Goal: Task Accomplishment & Management: Use online tool/utility

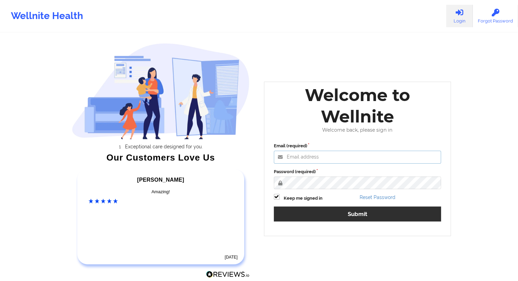
type input "[EMAIL_ADDRESS][DOMAIN_NAME]"
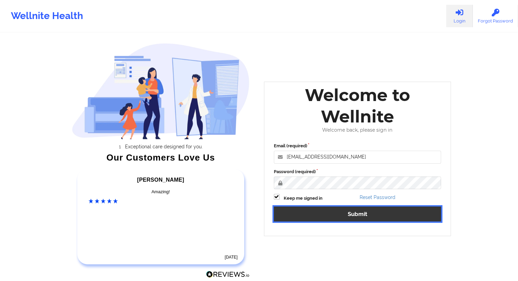
click at [360, 217] on button "Submit" at bounding box center [357, 214] width 167 height 15
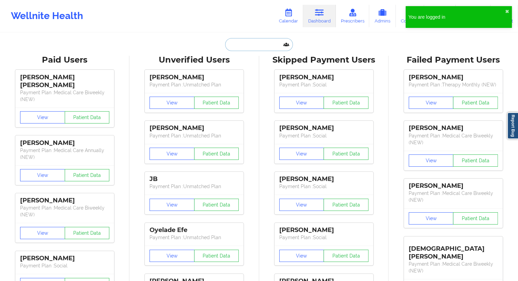
click at [235, 47] on input "text" at bounding box center [258, 44] width 67 height 13
paste input "[PERSON_NAME]"
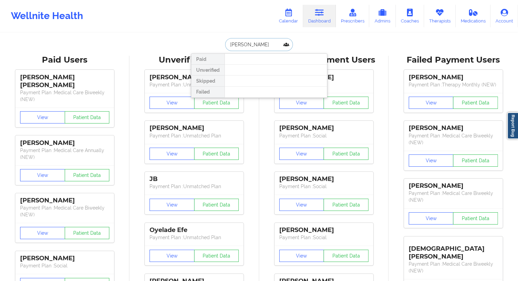
type input "[PERSON_NAME]"
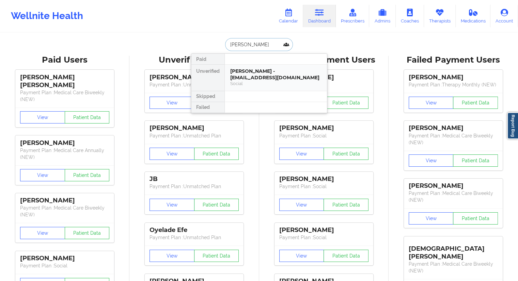
click at [241, 70] on div "[PERSON_NAME] - [EMAIL_ADDRESS][DOMAIN_NAME]" at bounding box center [275, 74] width 91 height 13
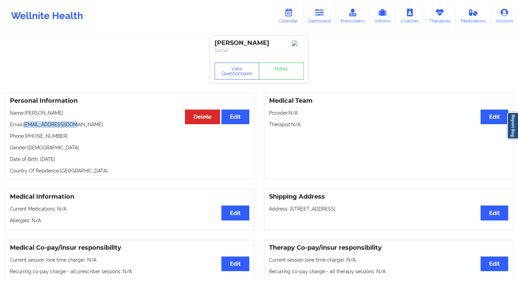
drag, startPoint x: 75, startPoint y: 123, endPoint x: 23, endPoint y: 127, distance: 51.9
click at [23, 127] on p "Email: [EMAIL_ADDRESS][DOMAIN_NAME]" at bounding box center [129, 124] width 239 height 7
copy p "[EMAIL_ADDRESS][DOMAIN_NAME]"
click at [298, 17] on link "Calendar" at bounding box center [288, 16] width 29 height 22
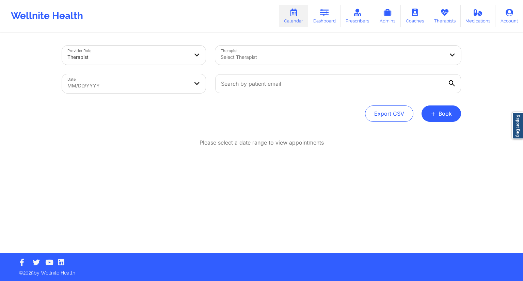
select select "2025-8"
select select "2025-9"
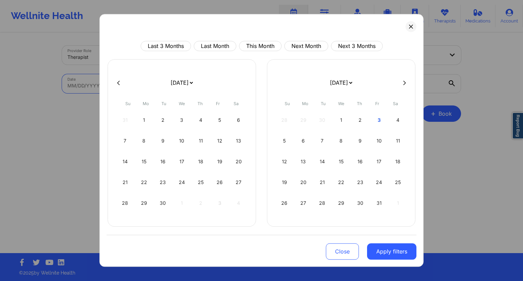
click at [119, 86] on body "Wellnite Health Calendar Dashboard Prescribers Admins Coaches Therapists Medica…" at bounding box center [261, 140] width 523 height 281
drag, startPoint x: 342, startPoint y: 123, endPoint x: 349, endPoint y: 123, distance: 6.8
click at [343, 123] on div "1" at bounding box center [340, 120] width 17 height 19
select select "2025-9"
select select "2025-10"
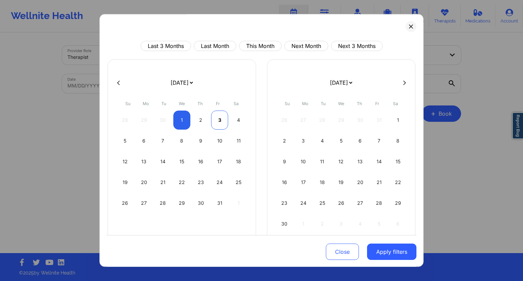
select select "2025-9"
select select "2025-10"
select select "2025-9"
select select "2025-10"
click at [197, 121] on div "2" at bounding box center [200, 120] width 17 height 19
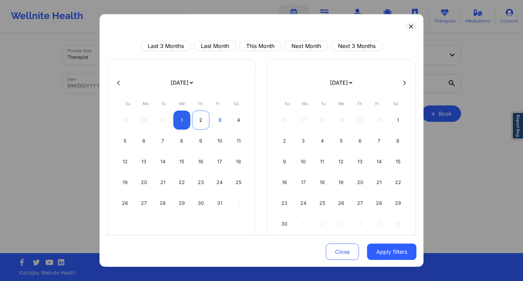
select select "2025-9"
select select "2025-10"
click at [387, 253] on button "Apply filters" at bounding box center [391, 252] width 49 height 16
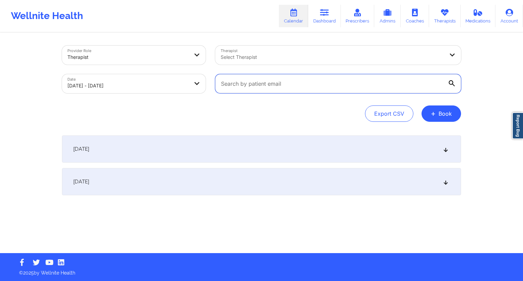
click at [250, 83] on input "text" at bounding box center [338, 83] width 246 height 19
paste input "[EMAIL_ADDRESS][DOMAIN_NAME]"
type input "[EMAIL_ADDRESS][DOMAIN_NAME]"
click at [188, 178] on div "[DATE]" at bounding box center [261, 181] width 399 height 27
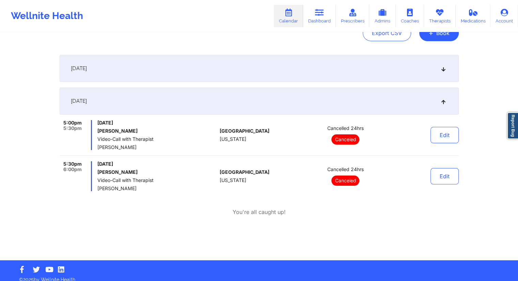
scroll to position [87, 0]
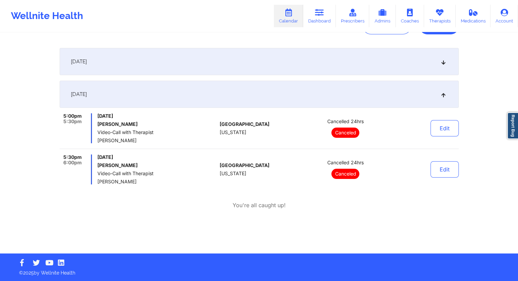
click at [222, 61] on div "[DATE]" at bounding box center [259, 61] width 399 height 27
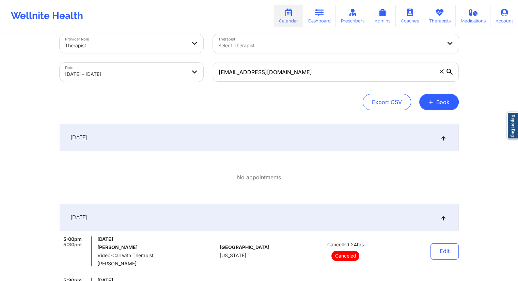
scroll to position [0, 0]
